Goal: Transaction & Acquisition: Purchase product/service

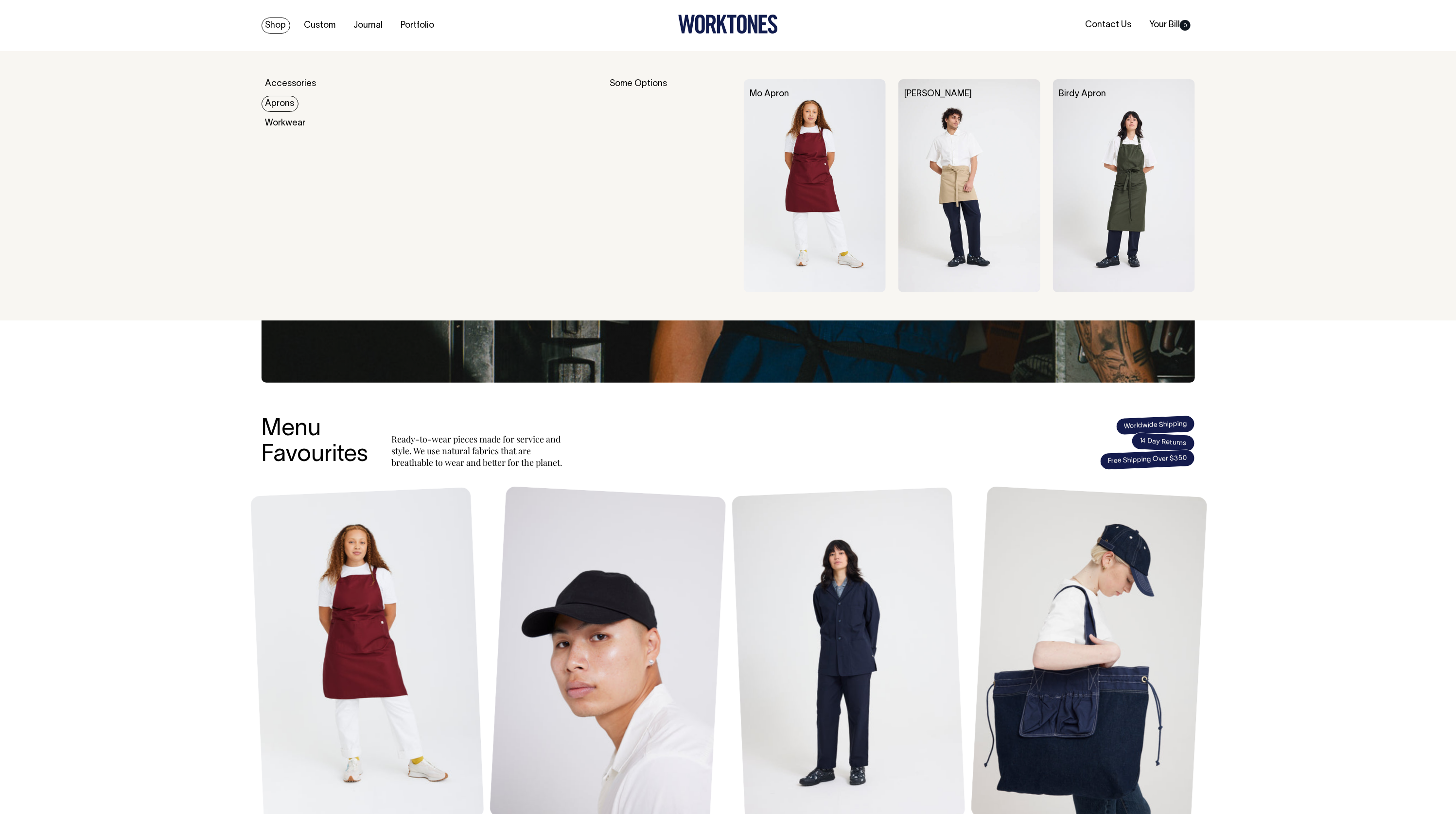
click at [282, 105] on link "Aprons" at bounding box center [280, 103] width 37 height 16
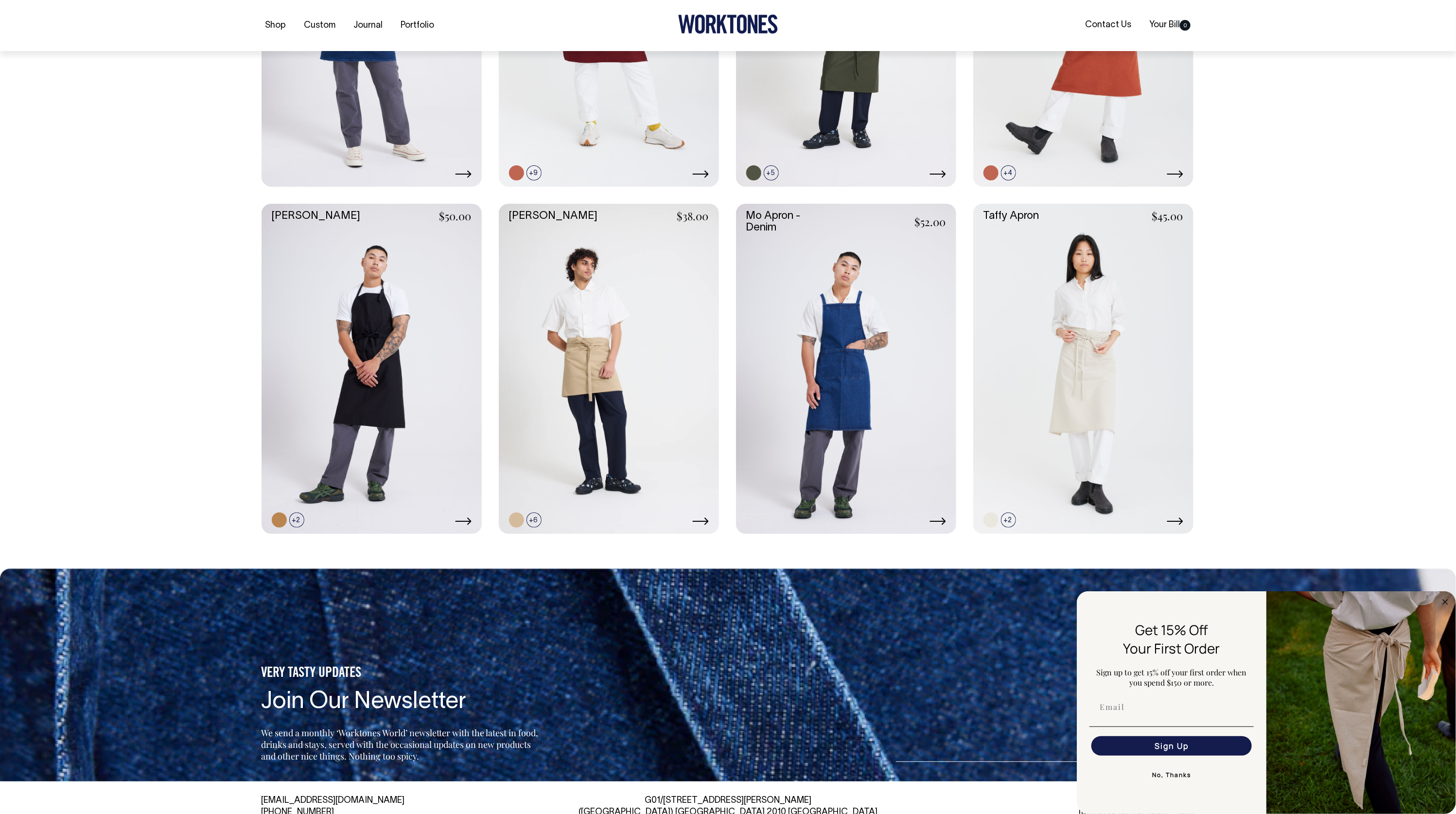
scroll to position [617, 0]
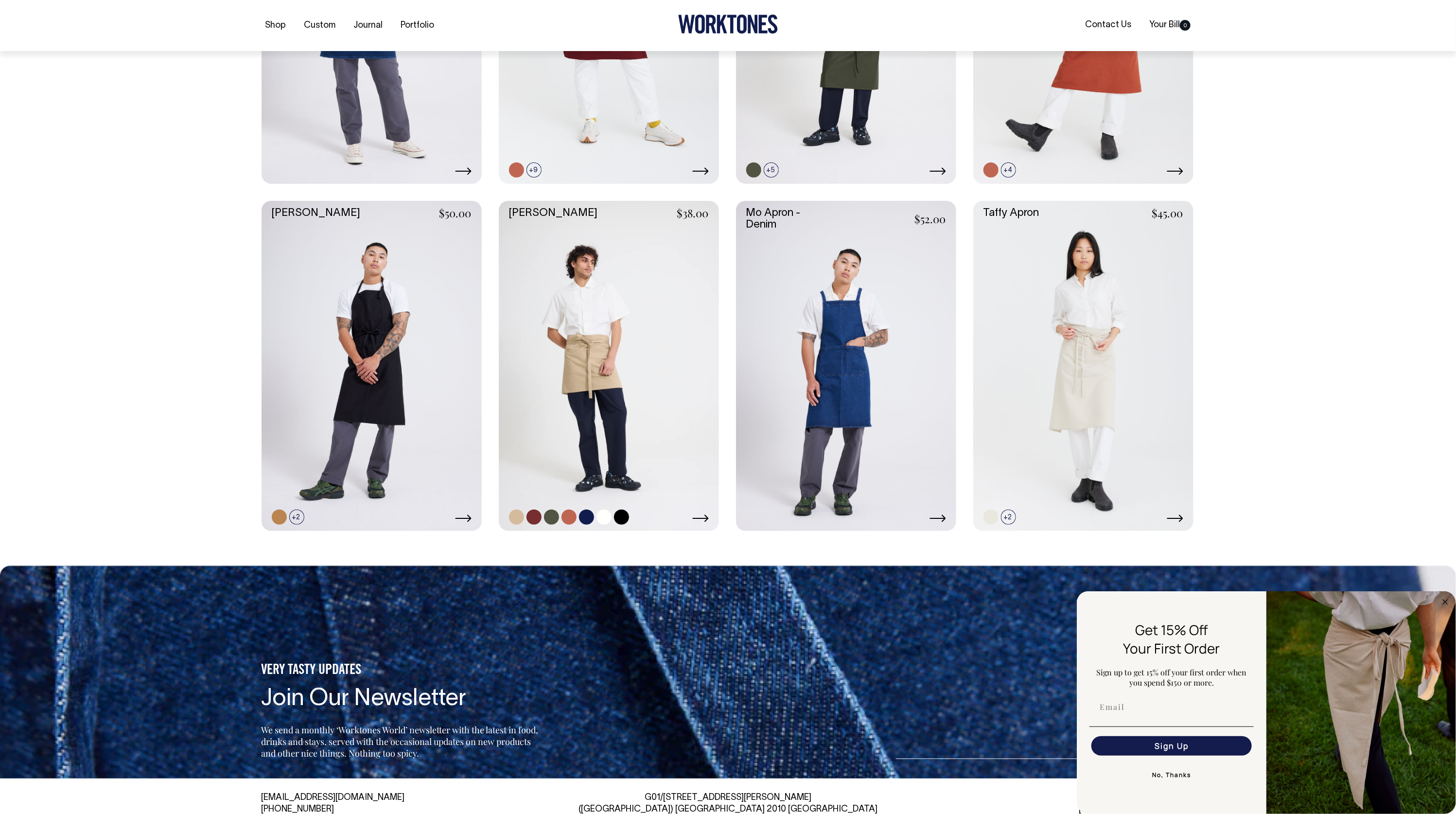
click at [669, 334] on link at bounding box center [608, 366] width 220 height 331
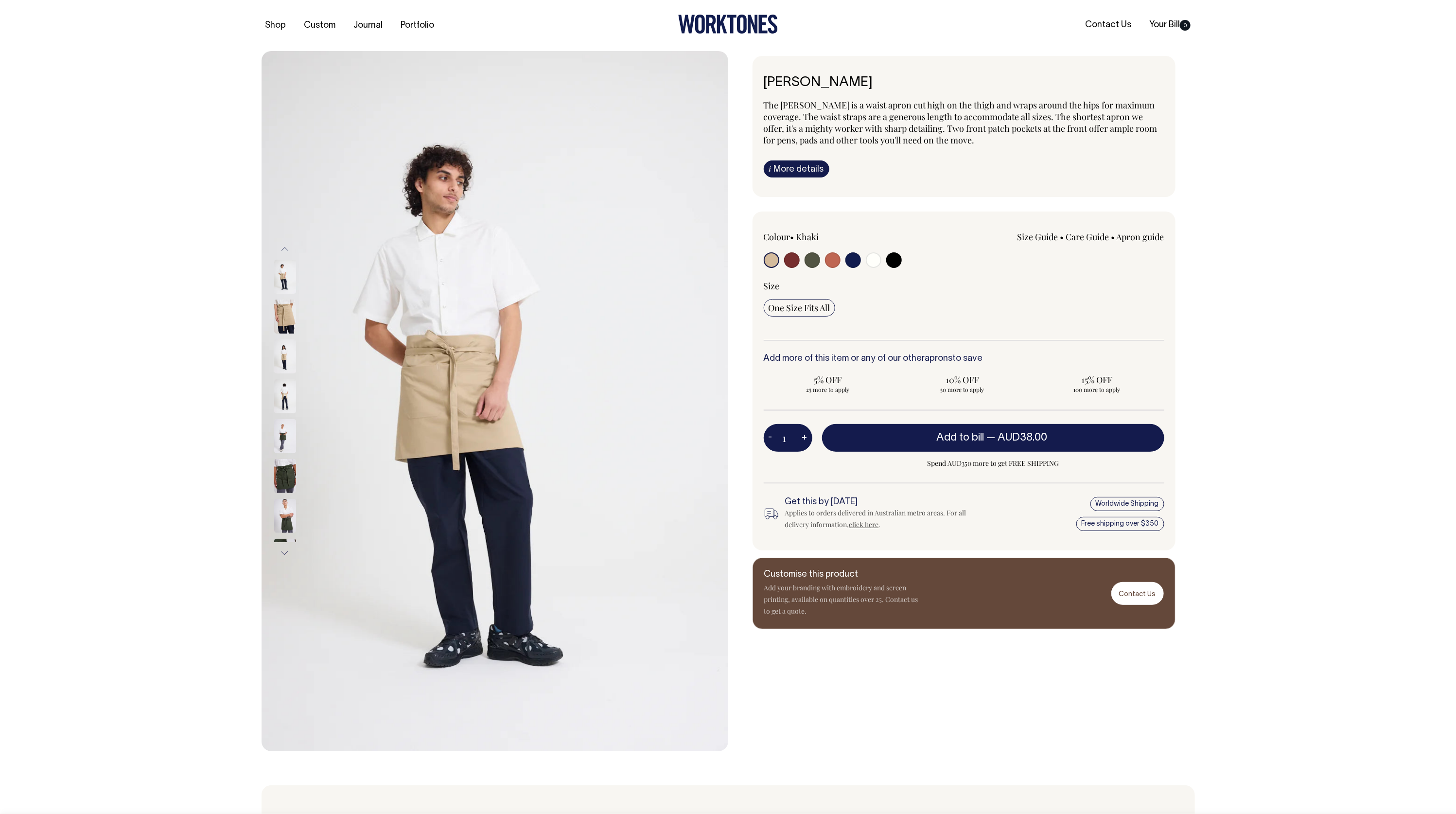
click at [809, 257] on input "radio" at bounding box center [812, 260] width 16 height 16
radio input "true"
select select "Olive"
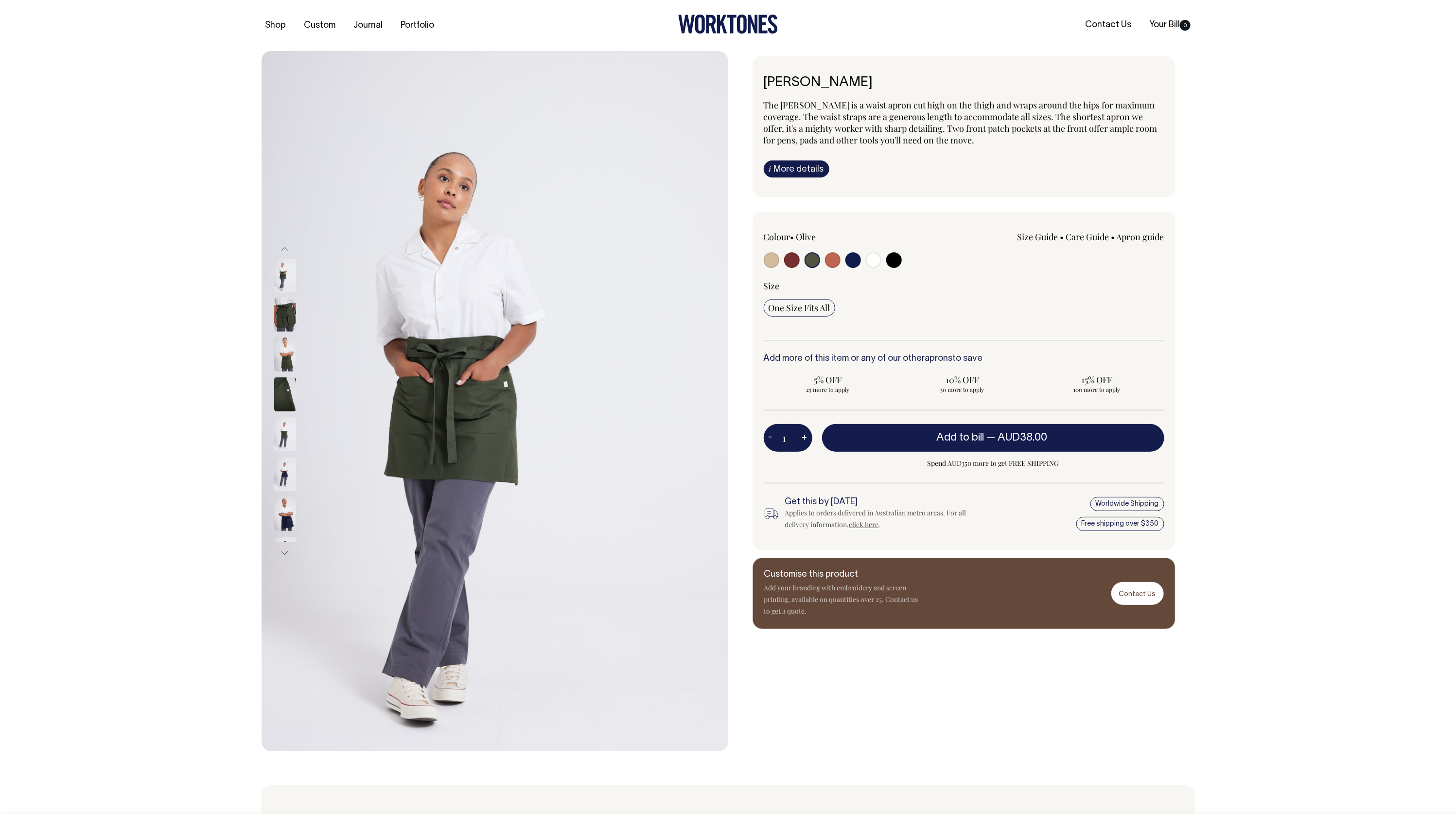
click at [813, 259] on input "radio" at bounding box center [812, 260] width 16 height 16
click at [770, 259] on input "radio" at bounding box center [772, 260] width 16 height 16
radio input "true"
select select "Khaki"
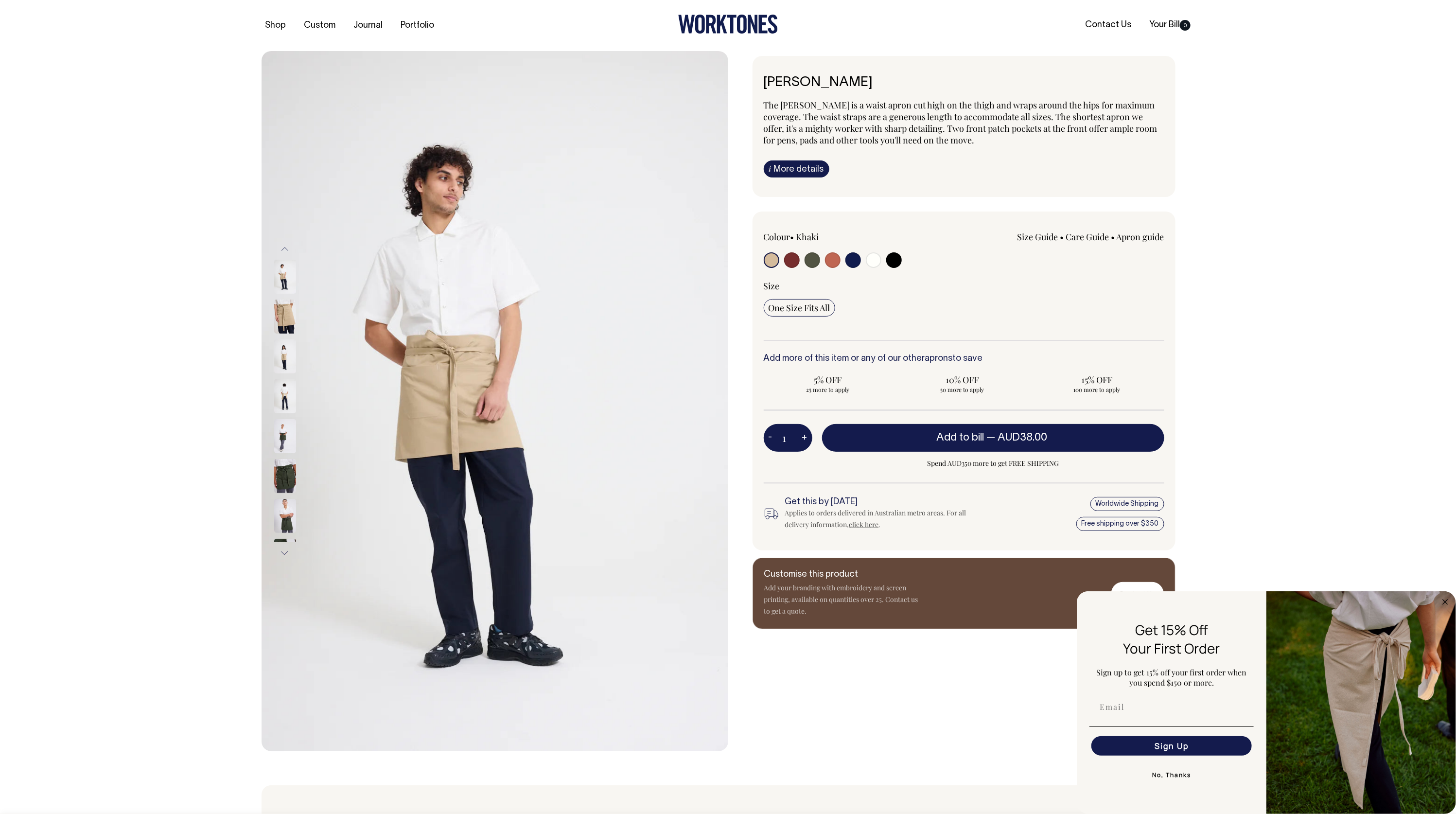
click at [814, 261] on input "radio" at bounding box center [812, 260] width 16 height 16
radio input "true"
select select "Olive"
